Goal: Information Seeking & Learning: Learn about a topic

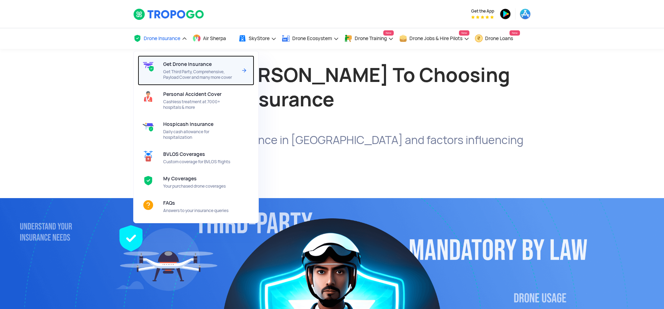
click at [180, 62] on span "Get Drone Insurance" at bounding box center [187, 64] width 48 height 6
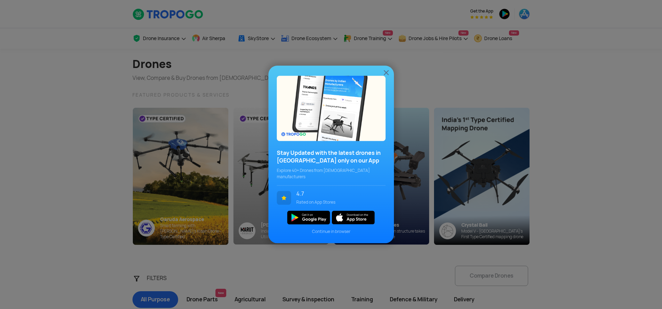
click at [385, 76] on img at bounding box center [386, 72] width 8 height 8
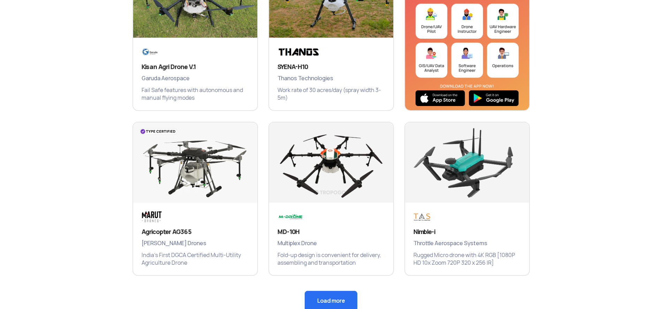
scroll to position [473, 0]
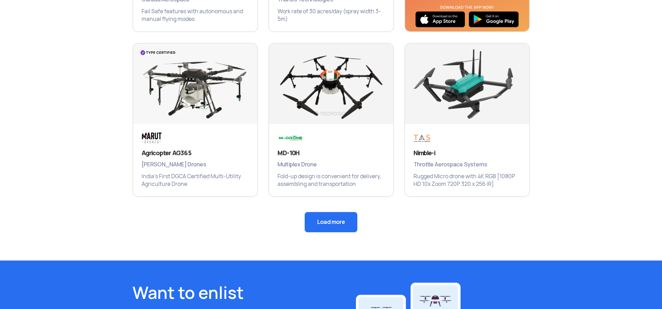
click at [318, 227] on button "Load more" at bounding box center [331, 222] width 53 height 20
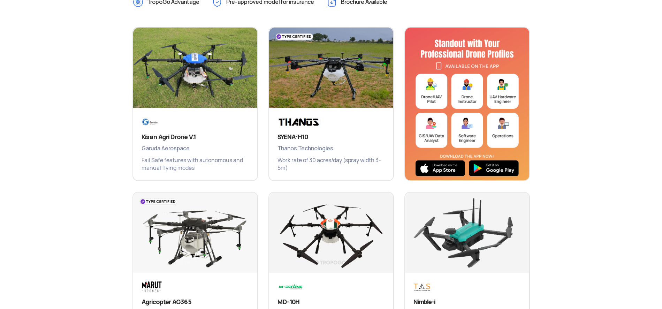
scroll to position [271, 0]
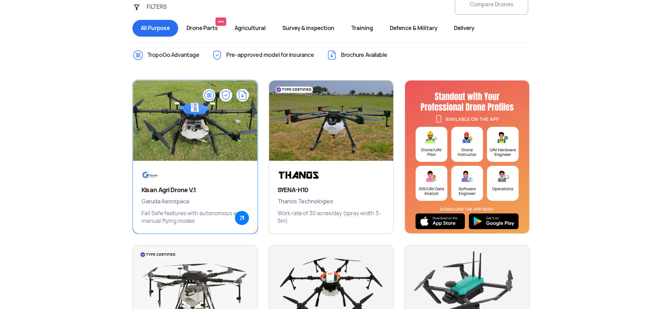
click at [199, 187] on h3 "Kisan Agri Drone V.1" at bounding box center [195, 190] width 107 height 8
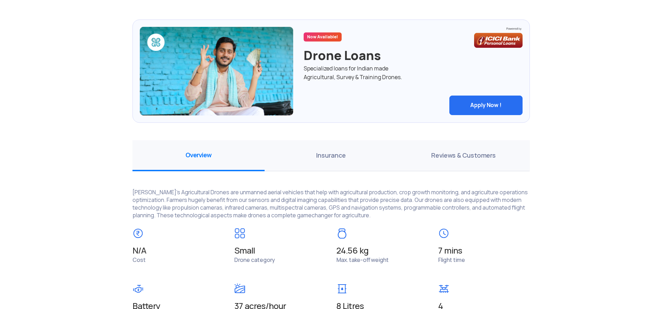
scroll to position [242, 0]
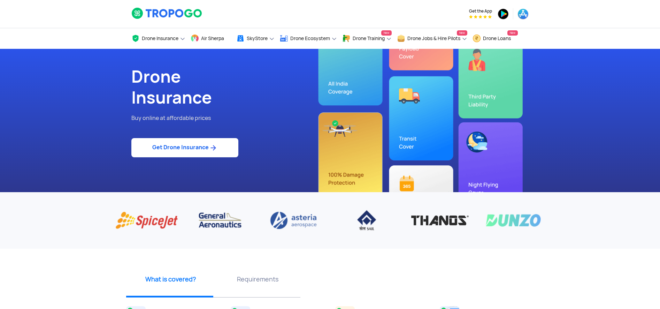
click at [220, 147] on link "Get Drone Insurance" at bounding box center [184, 147] width 107 height 19
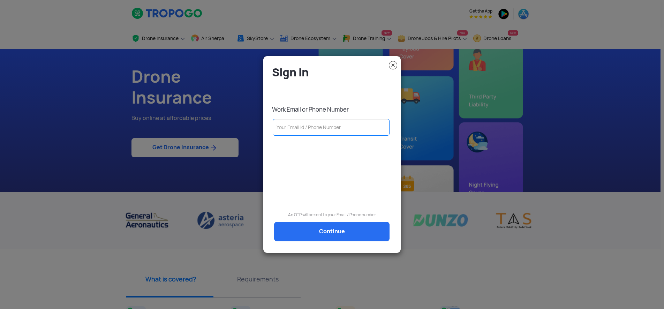
click at [392, 66] on img at bounding box center [393, 65] width 8 height 8
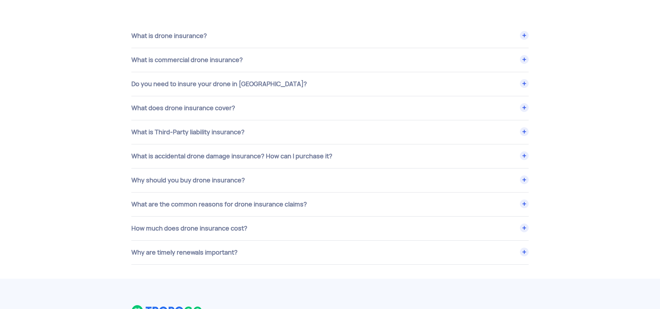
scroll to position [2840, 0]
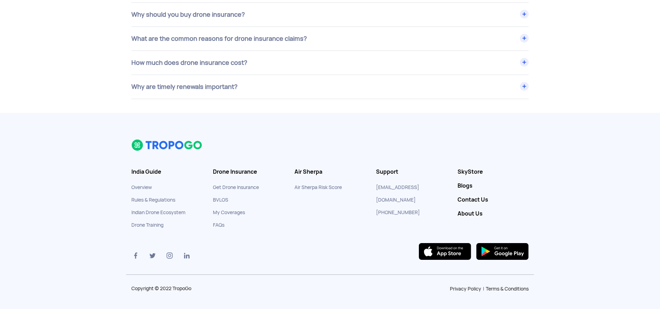
click at [470, 201] on link "Contact Us" at bounding box center [493, 199] width 71 height 7
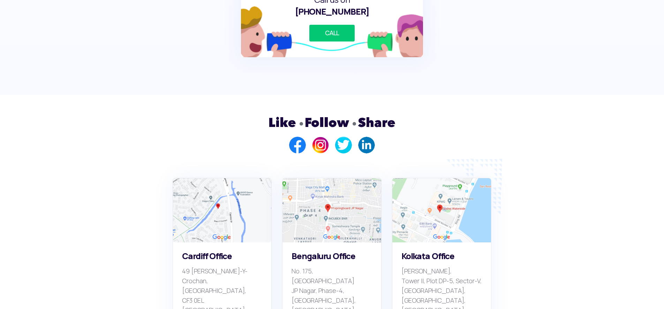
scroll to position [458, 0]
